Goal: Transaction & Acquisition: Subscribe to service/newsletter

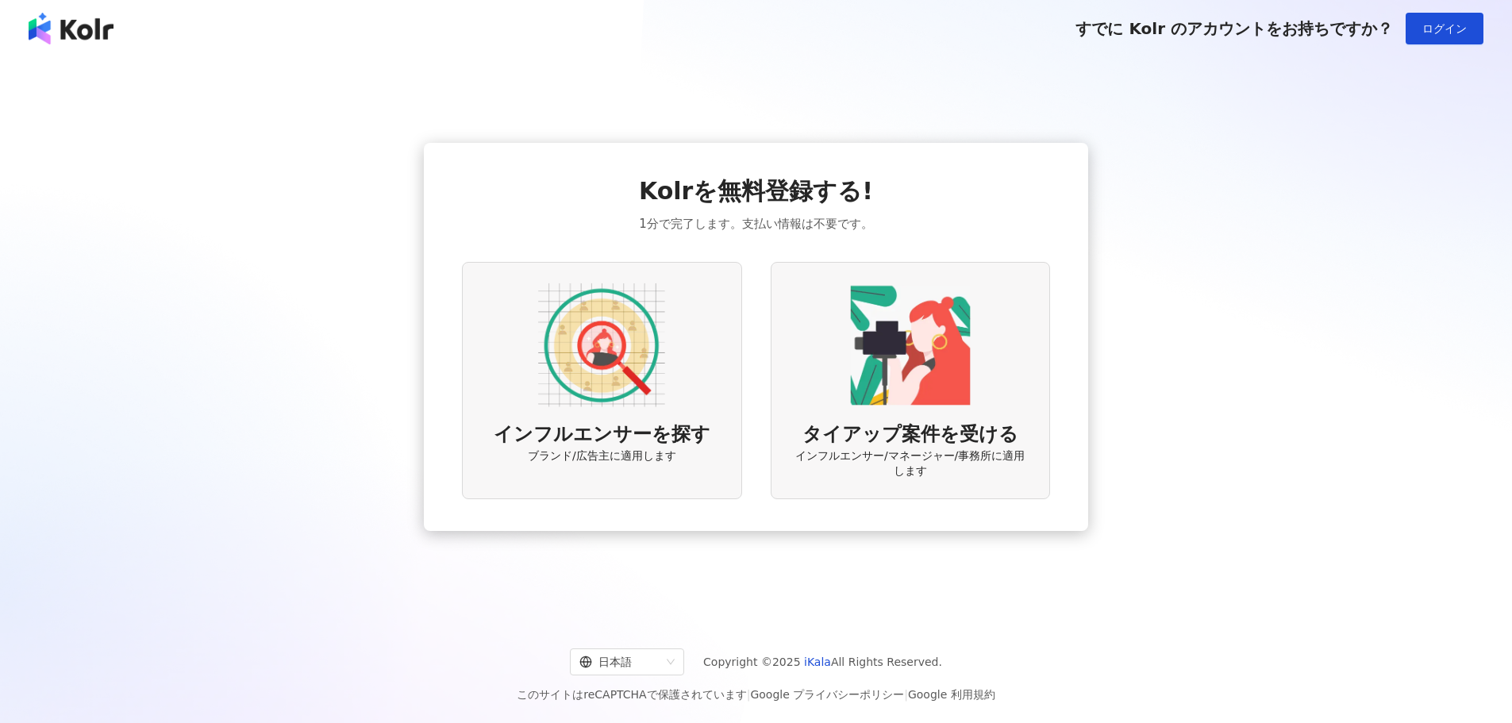
click at [672, 328] on div "インフルエンサーを探す ブランド/広告主に適用します" at bounding box center [601, 380] width 279 height 237
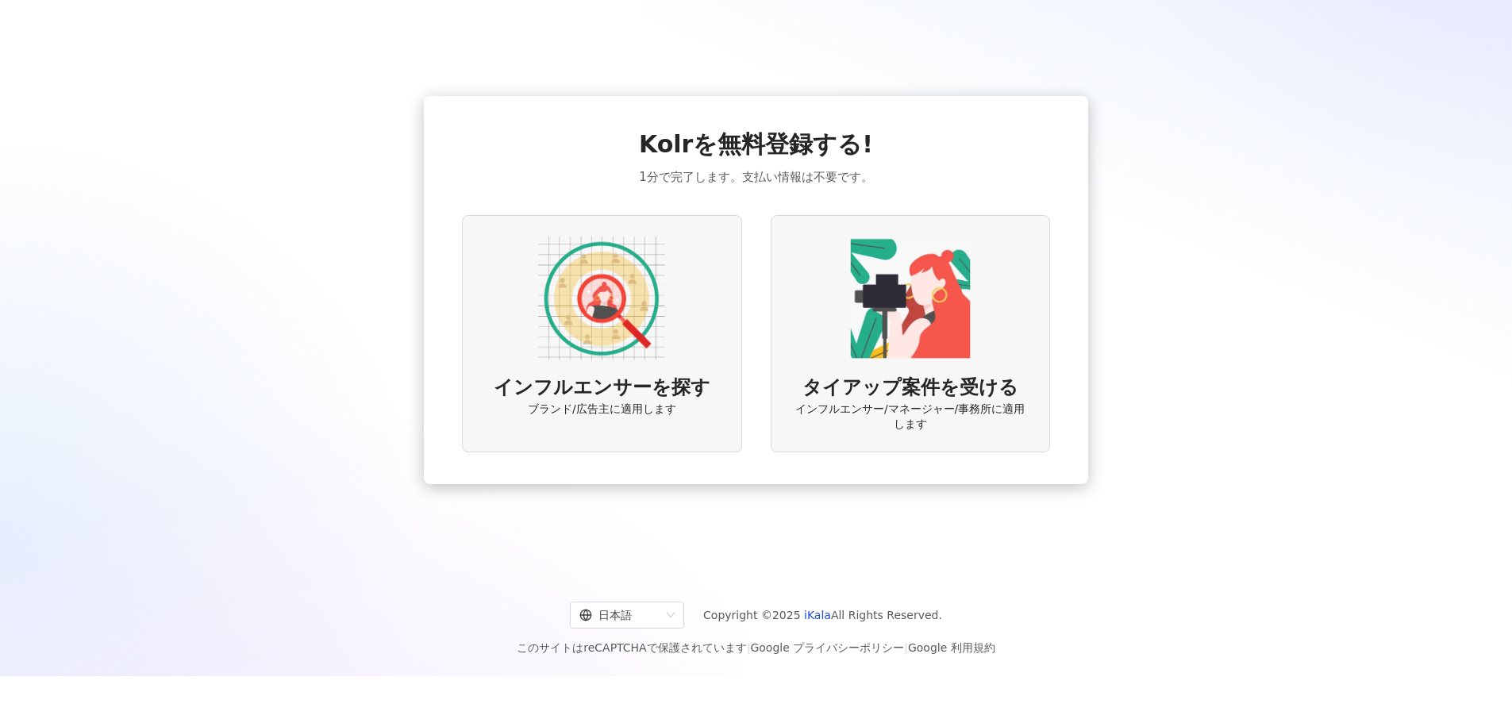
scroll to position [73, 0]
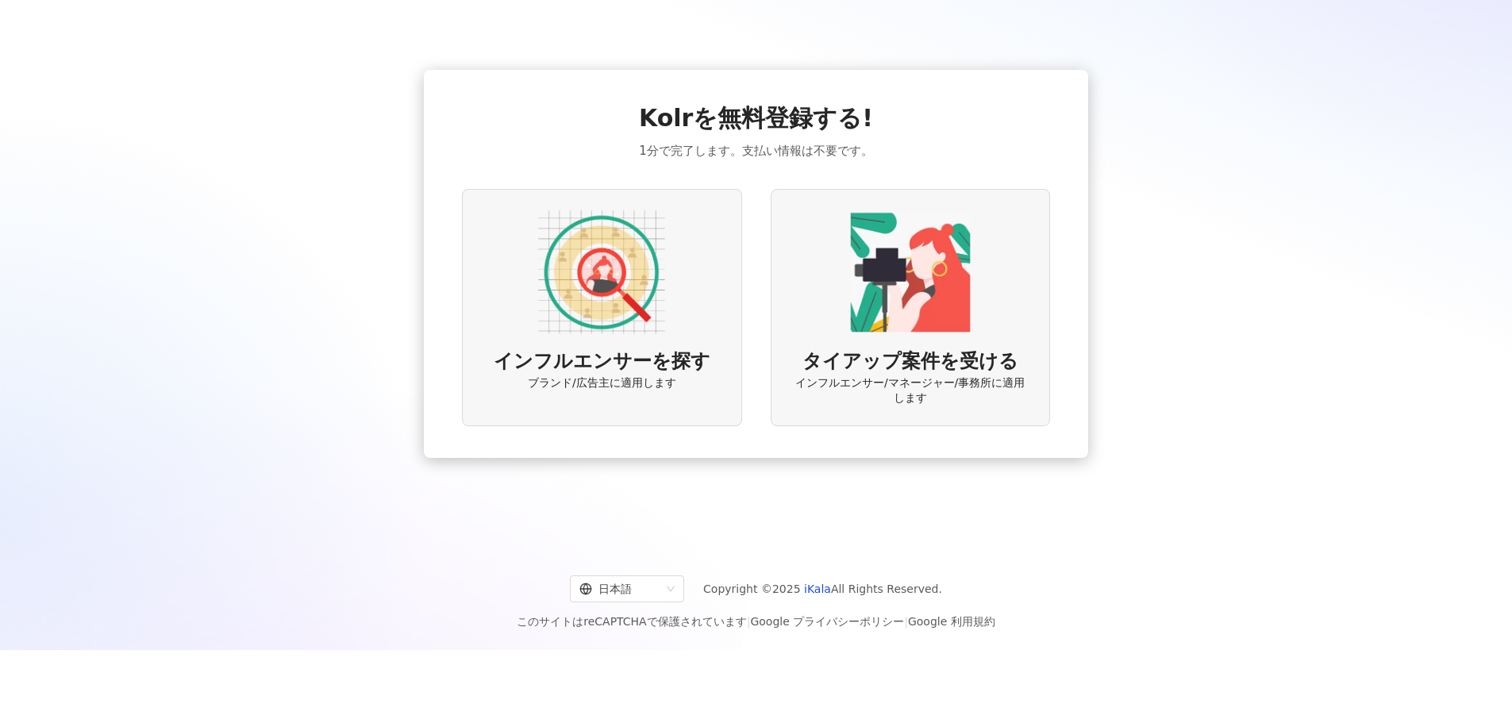
click at [626, 356] on span "インフルエンサーを探す" at bounding box center [602, 361] width 217 height 27
